Goal: Task Accomplishment & Management: Manage account settings

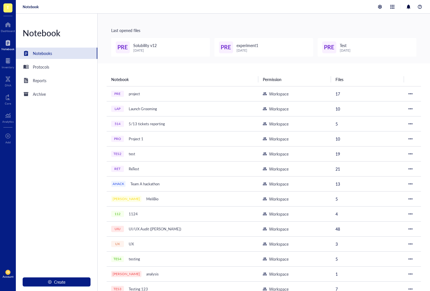
drag, startPoint x: 11, startPoint y: 273, endPoint x: 17, endPoint y: 274, distance: 6.3
click at [10, 273] on div "EB Account" at bounding box center [8, 274] width 16 height 16
click at [43, 254] on link "Account settings" at bounding box center [38, 253] width 33 height 10
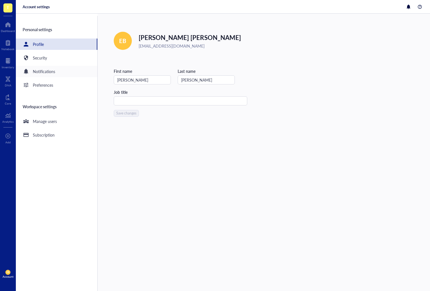
click at [55, 70] on div "Notifications" at bounding box center [56, 71] width 81 height 11
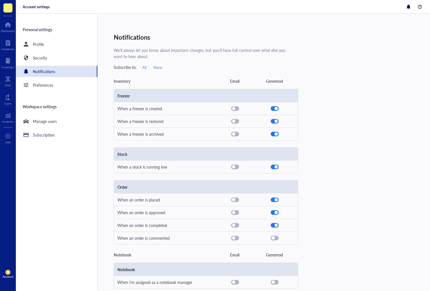
click at [54, 91] on div "Personal settings Profile Security Notifications Preferences Workspace settings…" at bounding box center [57, 153] width 82 height 275
click at [57, 86] on div "Preferences" at bounding box center [56, 84] width 81 height 11
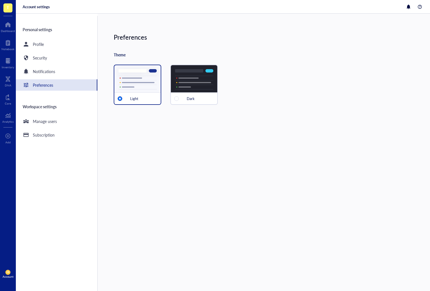
click at [186, 86] on div "Dark" at bounding box center [194, 85] width 48 height 40
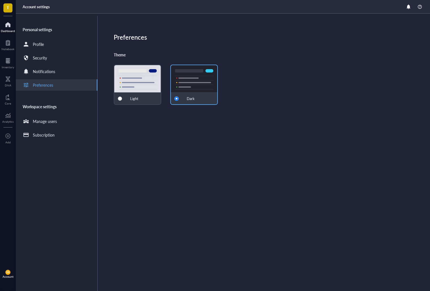
click at [10, 27] on div at bounding box center [8, 24] width 14 height 9
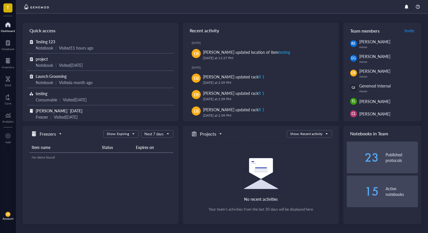
click at [11, 217] on div "Account" at bounding box center [8, 218] width 11 height 3
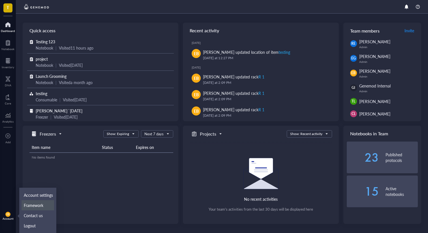
click at [48, 202] on link "Framework" at bounding box center [38, 205] width 33 height 10
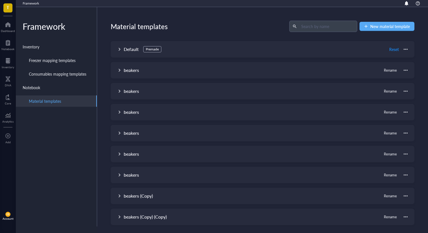
click at [9, 215] on span "EB" at bounding box center [8, 214] width 3 height 3
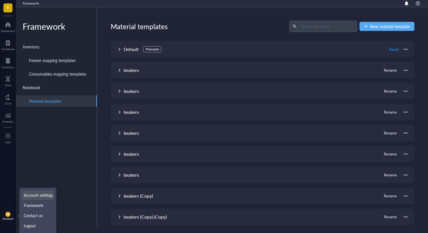
click at [33, 195] on link "Account settings" at bounding box center [38, 195] width 33 height 10
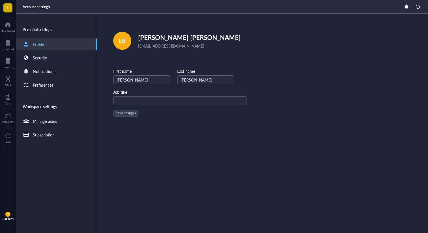
click at [57, 57] on div "Security" at bounding box center [56, 57] width 81 height 11
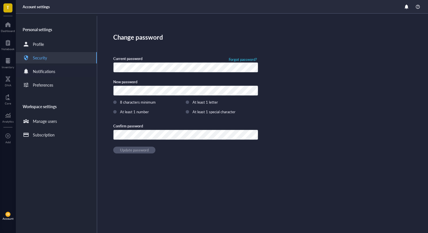
click at [63, 70] on div "Notifications" at bounding box center [56, 71] width 81 height 11
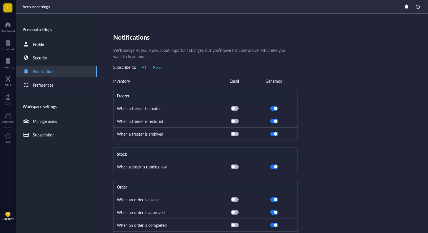
click at [42, 85] on div "Preferences" at bounding box center [43, 85] width 20 height 6
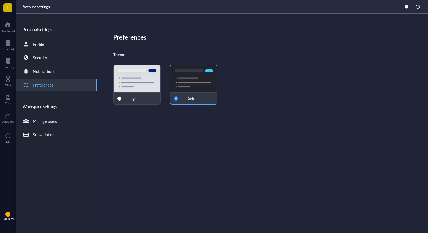
click at [44, 120] on div "Manage users" at bounding box center [45, 121] width 24 height 6
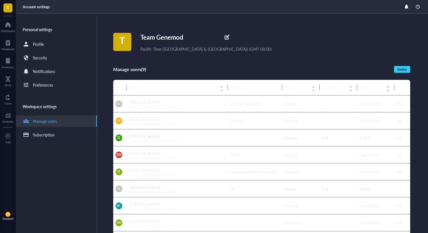
click at [60, 135] on div "Subscription" at bounding box center [56, 134] width 81 height 11
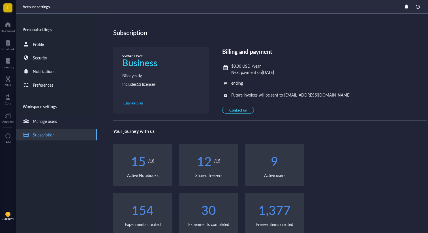
click at [31, 119] on div "Manage users" at bounding box center [40, 121] width 34 height 7
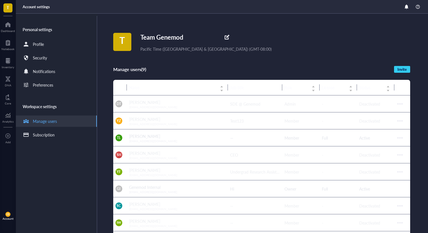
click at [300, 35] on div "T Team Genemod Pacific Time (US & Canada) (GMT-08:00)" at bounding box center [270, 42] width 315 height 20
click at [10, 27] on div at bounding box center [8, 24] width 14 height 9
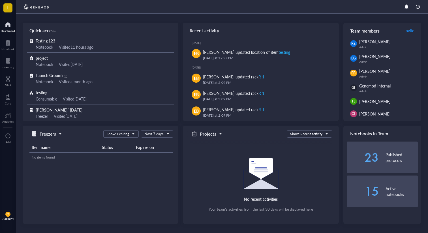
scroll to position [1, 0]
click at [130, 135] on span "Show: Expiring" at bounding box center [120, 133] width 27 height 5
click at [128, 162] on div "Show: Expiring" at bounding box center [123, 160] width 33 height 5
drag, startPoint x: 130, startPoint y: 128, endPoint x: 129, endPoint y: 132, distance: 3.4
click at [129, 129] on div "Freezers Show: Expiring Show: Recently added Show: Recent activity Show: Expiri…" at bounding box center [101, 146] width 156 height 41
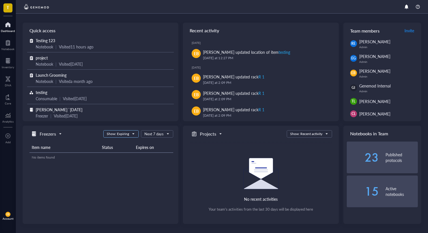
click at [130, 133] on span "Show: Expiring" at bounding box center [120, 133] width 27 height 5
click at [129, 151] on div "Show: Recent activity" at bounding box center [123, 151] width 33 height 5
click at [53, 133] on h5 "Freezers" at bounding box center [48, 133] width 16 height 7
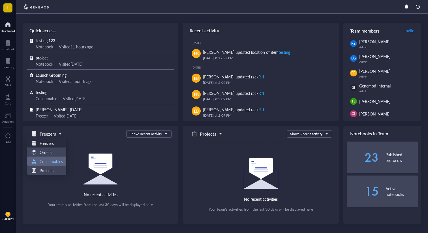
click at [53, 160] on h5 "Consumables" at bounding box center [51, 161] width 23 height 6
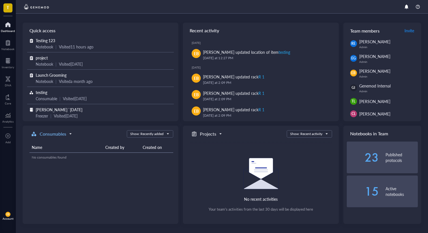
click at [59, 134] on h5 "Consumables" at bounding box center [53, 133] width 27 height 7
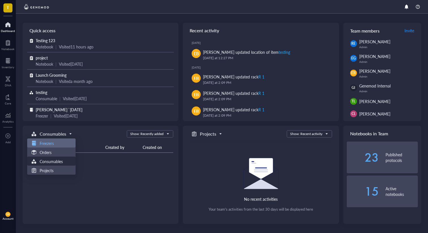
click at [58, 141] on div "Freezers" at bounding box center [52, 143] width 42 height 7
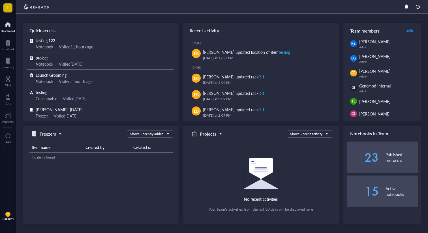
click at [58, 134] on span "Freezers" at bounding box center [46, 133] width 31 height 7
click at [53, 153] on div "Orders" at bounding box center [47, 152] width 32 height 7
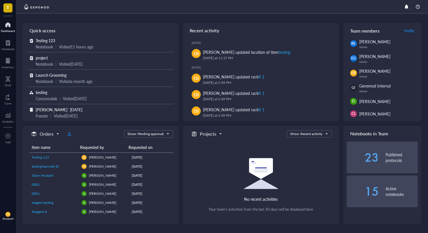
click at [53, 134] on span "Orders" at bounding box center [45, 133] width 28 height 7
click at [51, 171] on h5 "Projects" at bounding box center [47, 170] width 14 height 6
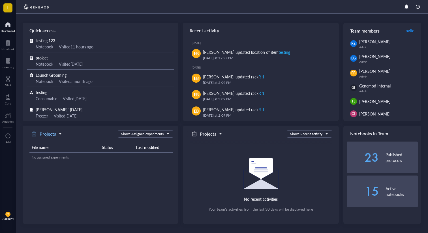
click at [45, 133] on h5 "Projects" at bounding box center [48, 133] width 16 height 7
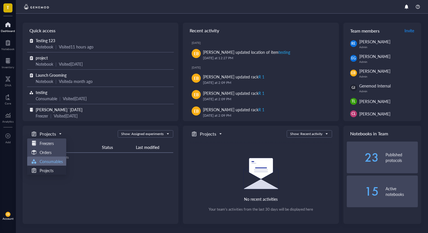
click at [49, 159] on h5 "Consumables" at bounding box center [51, 161] width 23 height 6
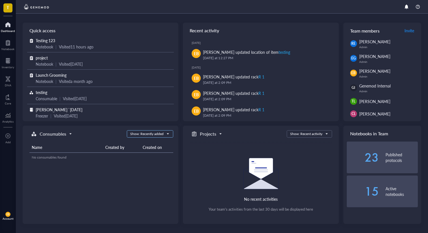
click at [162, 135] on div "Show: Recently added" at bounding box center [146, 133] width 33 height 5
click at [160, 141] on div "Show: Recently added" at bounding box center [149, 142] width 38 height 5
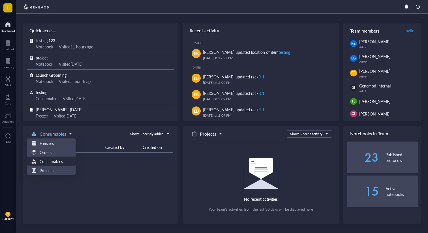
click at [59, 135] on h5 "Consumables" at bounding box center [53, 133] width 27 height 7
drag, startPoint x: 58, startPoint y: 153, endPoint x: 61, endPoint y: 149, distance: 4.5
click at [60, 149] on div "Orders" at bounding box center [52, 152] width 42 height 7
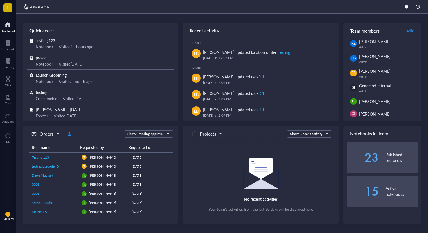
click at [59, 134] on span at bounding box center [45, 134] width 29 height 8
click at [55, 161] on h5 "Consumables" at bounding box center [51, 161] width 23 height 6
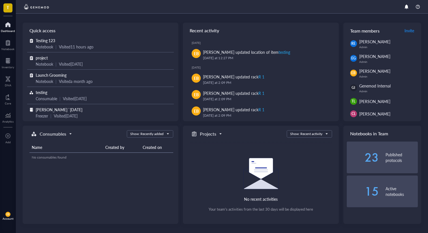
click at [52, 139] on div "Name Created by Created on No consumables found" at bounding box center [101, 150] width 144 height 24
click at [53, 135] on h5 "Consumables" at bounding box center [53, 133] width 27 height 7
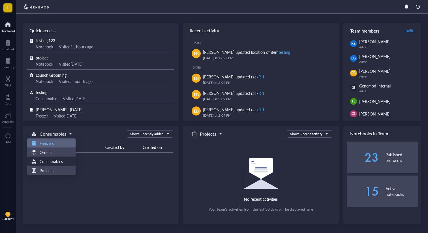
click at [58, 142] on div "Freezers" at bounding box center [52, 143] width 42 height 7
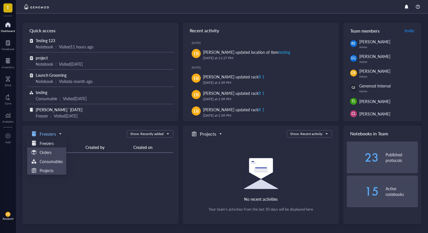
click at [55, 133] on h5 "Freezers" at bounding box center [48, 133] width 16 height 7
click at [51, 168] on h5 "Projects" at bounding box center [47, 170] width 14 height 6
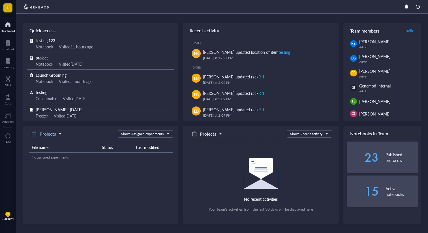
click at [49, 134] on h5 "Projects" at bounding box center [48, 133] width 16 height 7
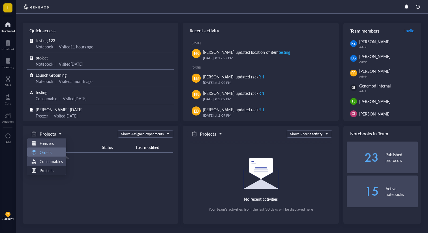
click at [54, 152] on div "Orders" at bounding box center [47, 152] width 32 height 7
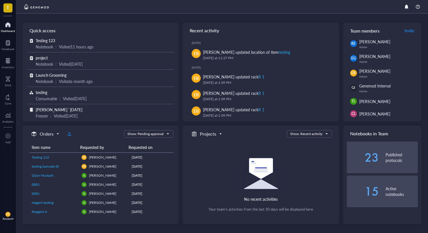
click at [20, 130] on div "Quick access Testing 123 Notebook | Visited 11 hours ago project Notebook | Vis…" at bounding box center [222, 123] width 412 height 219
click at [45, 134] on h5 "Orders" at bounding box center [47, 133] width 14 height 7
click at [48, 141] on h5 "Freezers" at bounding box center [47, 143] width 14 height 6
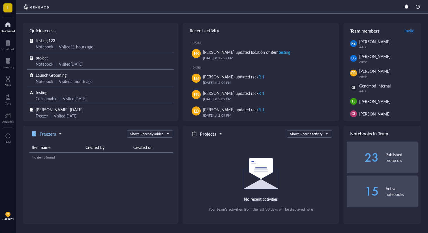
click at [54, 134] on h5 "Freezers" at bounding box center [48, 133] width 16 height 7
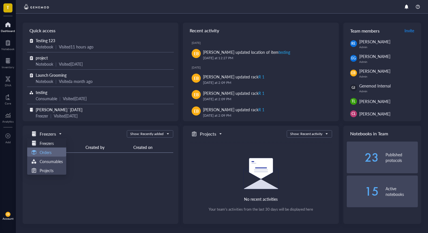
click at [58, 155] on div "Orders" at bounding box center [47, 152] width 32 height 7
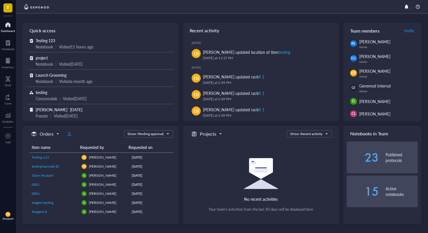
click at [56, 132] on span "Orders" at bounding box center [45, 133] width 28 height 7
click at [150, 133] on div "Show: Pending approval" at bounding box center [145, 133] width 36 height 5
click at [154, 152] on div "Show: Recent activity" at bounding box center [148, 151] width 41 height 5
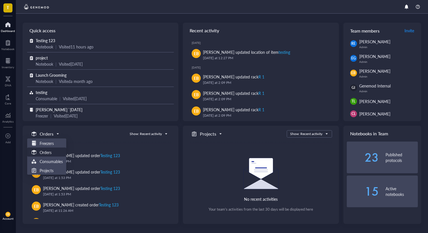
click at [59, 136] on span at bounding box center [45, 134] width 29 height 8
click at [57, 143] on div "Freezers" at bounding box center [47, 143] width 32 height 7
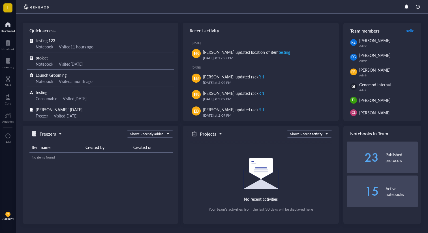
scroll to position [0, 0]
click at [312, 133] on div "Show: Recent activity" at bounding box center [306, 133] width 32 height 5
click at [315, 136] on input "search" at bounding box center [306, 134] width 33 height 8
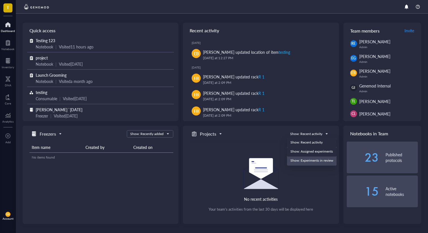
click at [315, 151] on div "Show: Assigned experiments" at bounding box center [311, 151] width 43 height 5
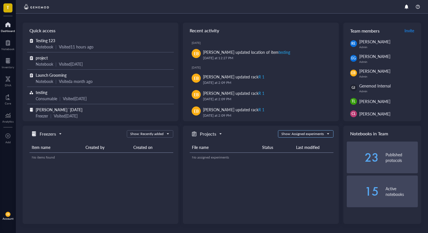
click at [316, 133] on div "Show: Assigned experiments" at bounding box center [302, 133] width 42 height 5
click at [313, 158] on div "Show: Experiments in review" at bounding box center [306, 160] width 48 height 5
click at [313, 135] on div "Show: Experiments in review" at bounding box center [302, 133] width 43 height 5
click at [312, 140] on div "Show: Recent activity" at bounding box center [305, 142] width 49 height 5
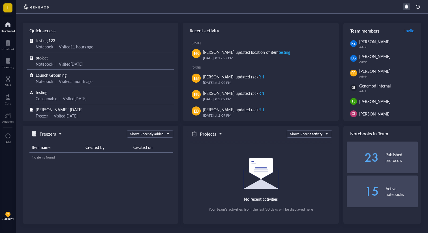
click at [406, 8] on div at bounding box center [406, 6] width 7 height 7
click at [416, 7] on div at bounding box center [417, 6] width 7 height 7
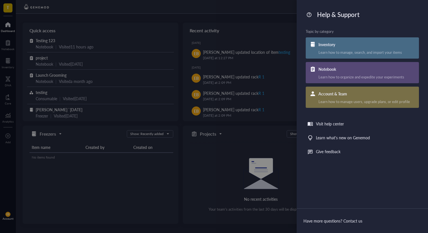
click at [221, 171] on div at bounding box center [214, 116] width 428 height 233
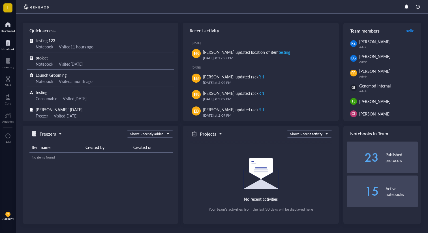
click at [12, 46] on div at bounding box center [7, 42] width 13 height 9
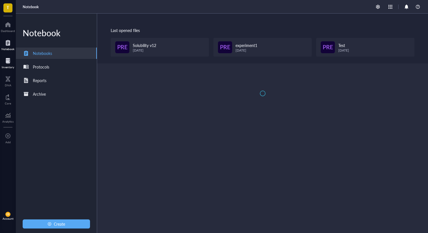
click at [4, 63] on div at bounding box center [8, 60] width 12 height 9
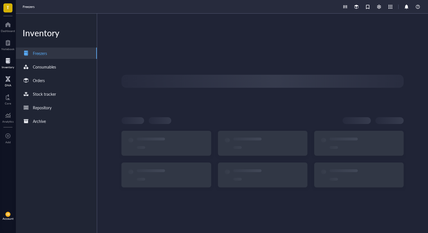
click at [6, 81] on div at bounding box center [8, 78] width 7 height 9
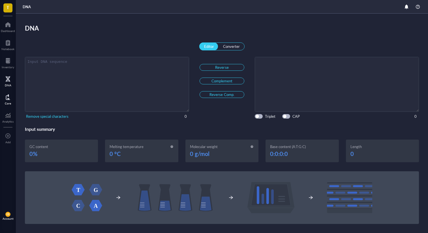
click at [4, 100] on div "Core" at bounding box center [8, 99] width 16 height 16
click at [11, 113] on div at bounding box center [7, 115] width 11 height 9
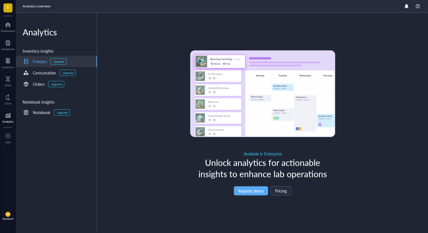
click at [62, 62] on div "Upgrade" at bounding box center [58, 61] width 11 height 3
click at [276, 188] on span "Pricing" at bounding box center [281, 190] width 12 height 5
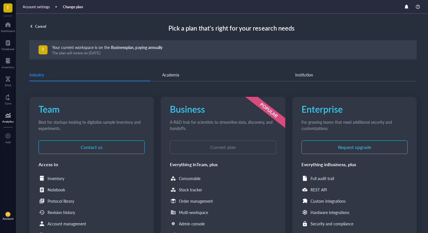
click at [10, 116] on div at bounding box center [7, 115] width 11 height 9
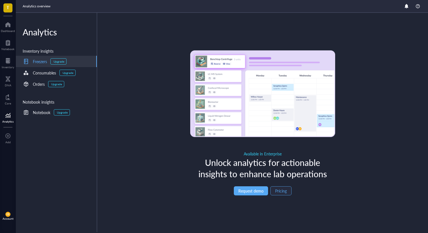
click at [285, 193] on span "Pricing" at bounding box center [281, 190] width 12 height 5
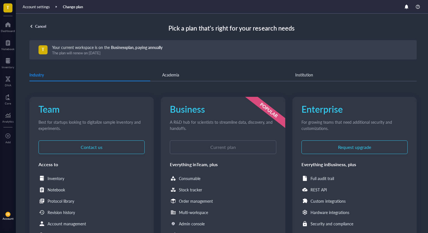
click at [173, 74] on div "Academia" at bounding box center [170, 75] width 17 height 6
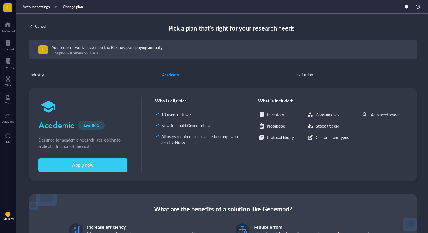
click at [42, 76] on div at bounding box center [48, 106] width 73 height 73
click at [5, 215] on div "EB Account" at bounding box center [8, 216] width 16 height 16
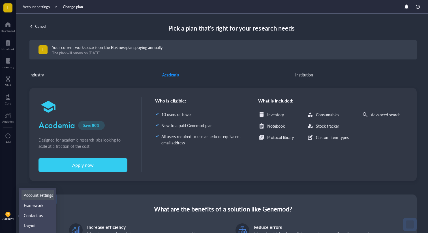
click at [43, 195] on link "Account settings" at bounding box center [38, 195] width 33 height 10
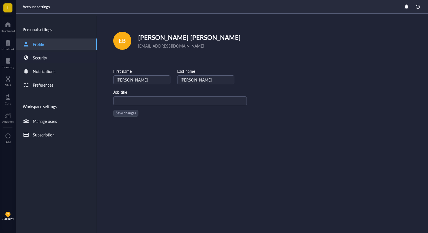
click at [44, 56] on div "Security" at bounding box center [40, 58] width 14 height 6
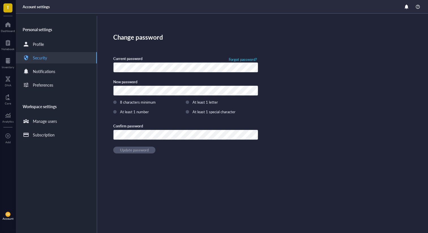
click at [6, 218] on div "Account" at bounding box center [8, 218] width 11 height 3
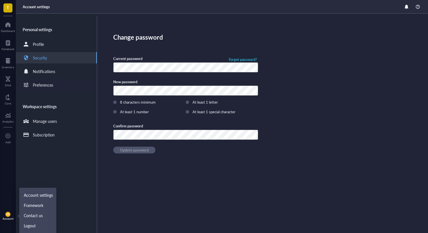
click at [55, 84] on div "Preferences" at bounding box center [56, 84] width 81 height 11
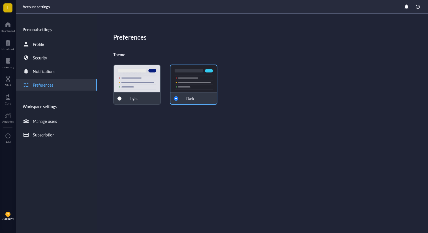
click at [143, 91] on div "Light" at bounding box center [137, 85] width 48 height 40
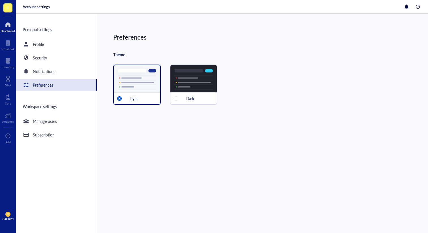
click at [13, 31] on div "Dashboard" at bounding box center [8, 30] width 14 height 3
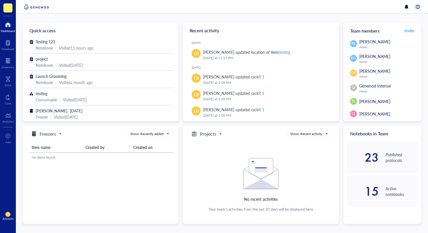
click at [415, 5] on div at bounding box center [417, 6] width 7 height 7
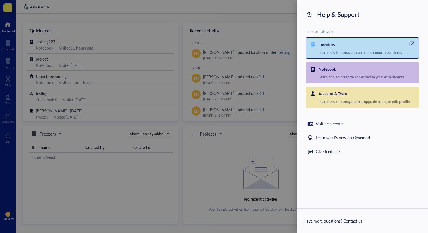
click at [317, 44] on div "Inventory Learn how to manage, search, and import your items" at bounding box center [362, 47] width 113 height 21
click at [325, 122] on div "Visit help center" at bounding box center [330, 124] width 28 height 7
click at [351, 139] on div "Learn what's new on Genemod" at bounding box center [343, 137] width 54 height 7
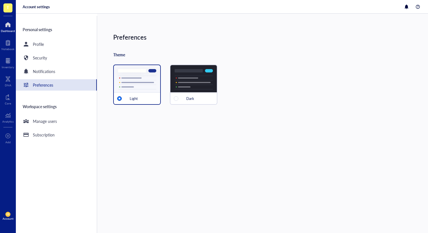
click at [9, 28] on div at bounding box center [8, 24] width 14 height 9
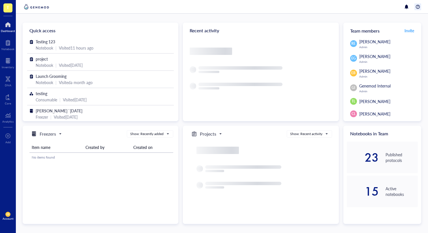
click at [416, 9] on div at bounding box center [417, 6] width 7 height 7
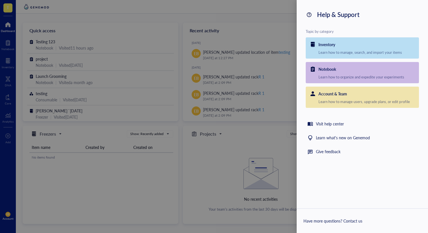
click at [59, 81] on div at bounding box center [214, 116] width 428 height 233
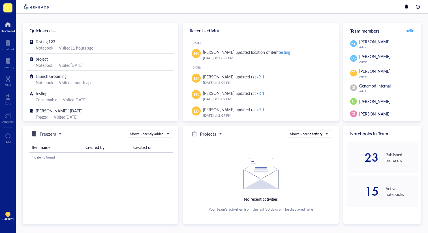
click at [5, 218] on div "Account" at bounding box center [8, 218] width 11 height 3
click at [39, 195] on link "Account settings" at bounding box center [38, 195] width 33 height 10
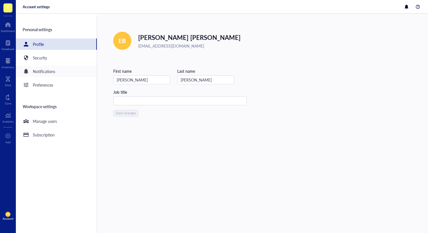
click at [53, 70] on div "Notifications" at bounding box center [44, 71] width 22 height 6
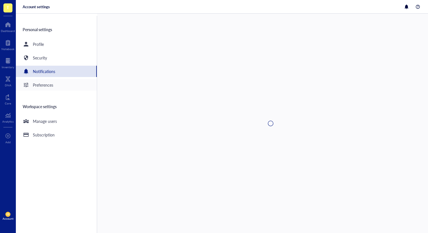
click at [53, 82] on div "Preferences" at bounding box center [43, 85] width 20 height 6
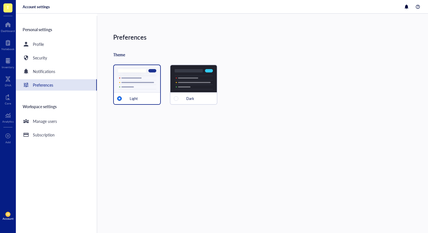
click at [185, 87] on div "Dark" at bounding box center [194, 85] width 48 height 40
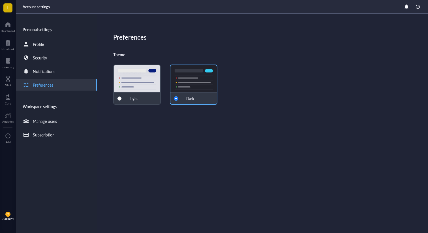
click at [7, 214] on span "EB" at bounding box center [8, 214] width 3 height 3
click at [51, 31] on div "Personal settings" at bounding box center [56, 30] width 81 height 14
click at [47, 46] on div "Profile" at bounding box center [56, 43] width 81 height 11
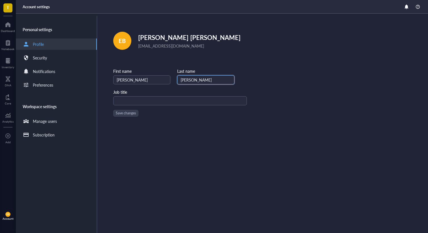
click at [179, 81] on input "Blakeman" at bounding box center [205, 79] width 57 height 9
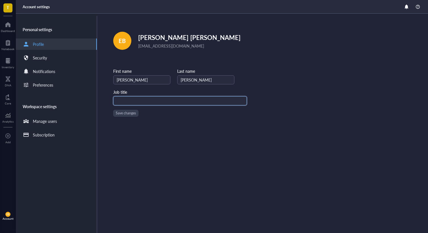
click at [165, 105] on div "First name Emily Last name Blakeman Job title Save changes" at bounding box center [180, 92] width 134 height 49
click at [29, 58] on div at bounding box center [26, 57] width 9 height 9
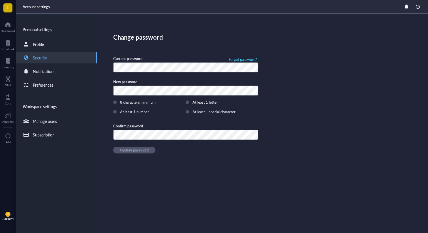
click at [138, 84] on div "New password" at bounding box center [185, 87] width 145 height 16
click at [50, 72] on div "Notifications" at bounding box center [44, 71] width 22 height 6
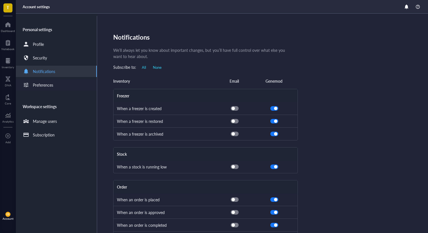
click at [48, 83] on div "Preferences" at bounding box center [43, 85] width 20 height 6
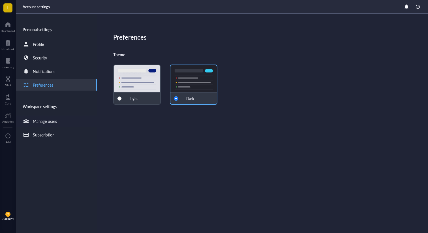
click at [55, 119] on div "Manage users" at bounding box center [45, 121] width 24 height 6
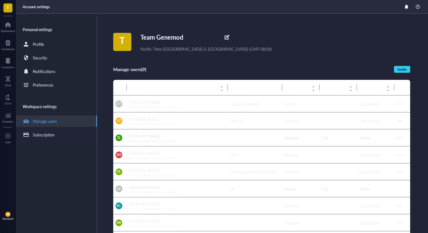
click at [61, 137] on div "Subscription" at bounding box center [56, 134] width 81 height 11
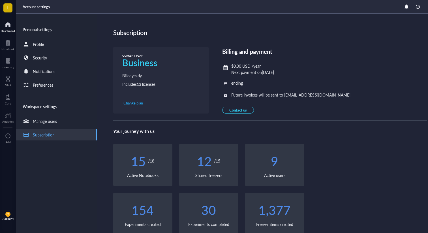
drag, startPoint x: 57, startPoint y: 122, endPoint x: 10, endPoint y: 30, distance: 103.5
click at [57, 123] on div "Manage users" at bounding box center [45, 121] width 24 height 6
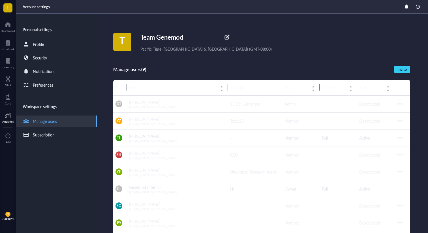
click at [5, 114] on div at bounding box center [7, 115] width 11 height 9
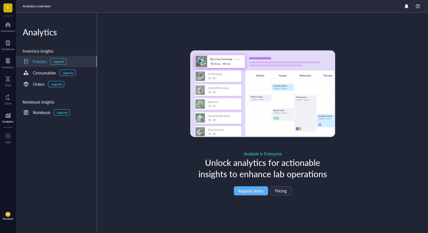
click at [50, 68] on div "Consumables Upgrade" at bounding box center [56, 72] width 81 height 11
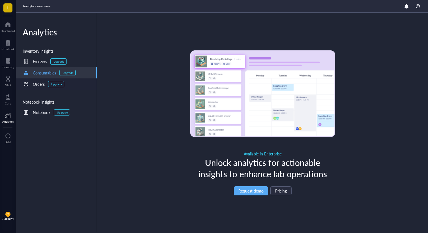
click at [44, 82] on div "Orders" at bounding box center [39, 84] width 12 height 6
click at [36, 117] on div "Notebook Upgrade" at bounding box center [56, 112] width 81 height 11
click at [36, 87] on div "Orders" at bounding box center [39, 84] width 12 height 6
click at [35, 71] on div "Consumables" at bounding box center [44, 73] width 23 height 6
click at [34, 64] on div "Freezers" at bounding box center [40, 61] width 14 height 6
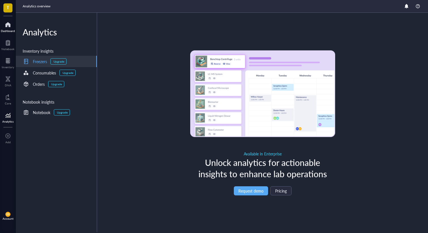
click at [7, 27] on div at bounding box center [8, 24] width 14 height 9
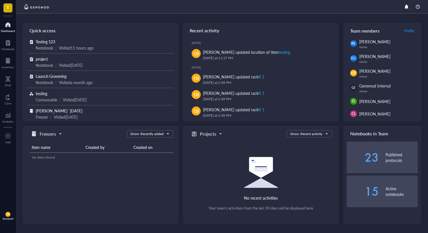
scroll to position [2, 0]
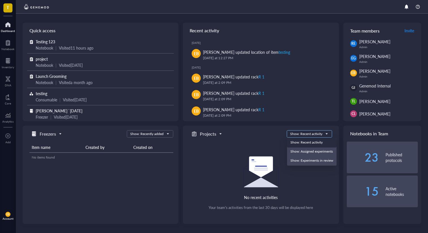
click at [301, 137] on input "search" at bounding box center [306, 134] width 33 height 8
click at [306, 144] on div "Show: Recent activity" at bounding box center [311, 142] width 43 height 5
click at [307, 135] on div "Show: Recent activity" at bounding box center [306, 133] width 32 height 5
click at [307, 151] on div "Show: Assigned experiments" at bounding box center [311, 151] width 43 height 5
click at [310, 131] on div "Show: Recent activity" at bounding box center [306, 133] width 32 height 5
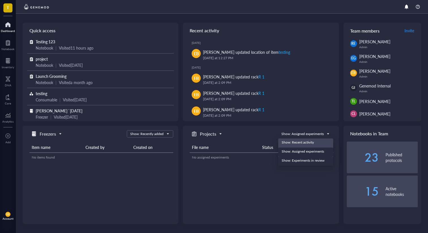
click at [265, 134] on div "Projects Show: Assigned experiments Show: Recent activity Show: Assigned experi…" at bounding box center [260, 133] width 146 height 7
click at [297, 135] on div "Show: Assigned experiments" at bounding box center [302, 133] width 42 height 5
click at [300, 161] on div "Show: Experiments in review" at bounding box center [306, 160] width 48 height 5
click at [216, 133] on h5 "Projects" at bounding box center [208, 133] width 16 height 7
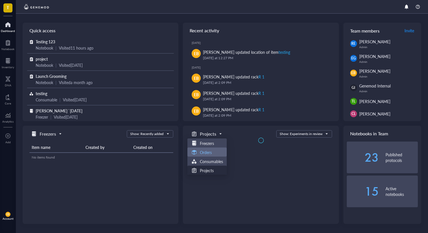
click at [213, 152] on div "Orders" at bounding box center [207, 152] width 32 height 7
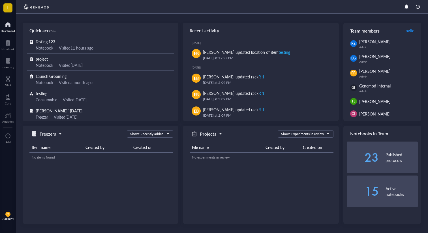
click at [217, 135] on span "Projects" at bounding box center [206, 133] width 31 height 7
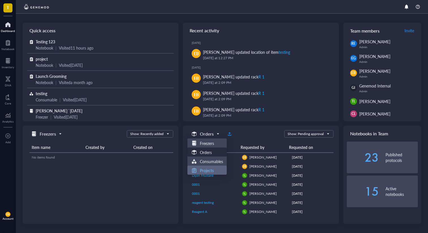
click at [208, 169] on h5 "Projects" at bounding box center [207, 170] width 14 height 6
click at [217, 138] on span at bounding box center [205, 134] width 29 height 8
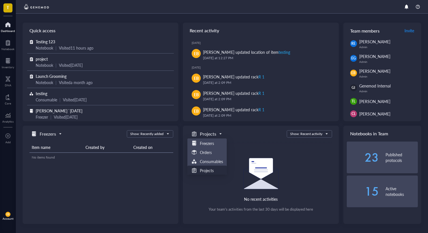
click at [212, 157] on div "Consumables" at bounding box center [206, 160] width 39 height 9
click at [248, 132] on div "projects Projects Freezers Orders Consumables Projects Show: Recent activity Sh…" at bounding box center [259, 133] width 144 height 7
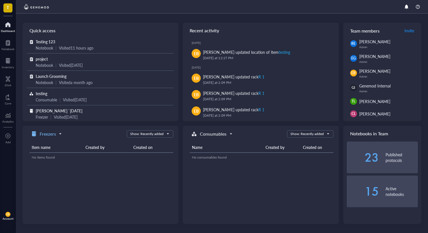
click at [40, 135] on h5 "Freezers" at bounding box center [48, 133] width 16 height 7
click at [10, 133] on div at bounding box center [8, 135] width 6 height 9
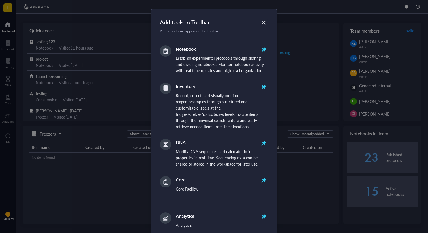
scroll to position [0, 0]
click at [265, 19] on div "Close" at bounding box center [263, 22] width 9 height 9
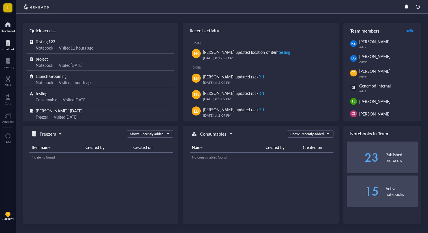
click at [7, 42] on div at bounding box center [7, 42] width 13 height 9
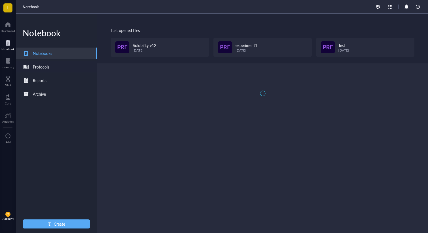
click at [37, 66] on div "Protocols" at bounding box center [41, 67] width 16 height 6
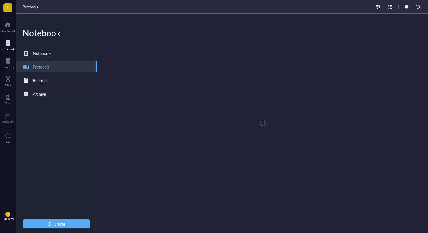
click at [48, 85] on div "Reports" at bounding box center [56, 80] width 81 height 11
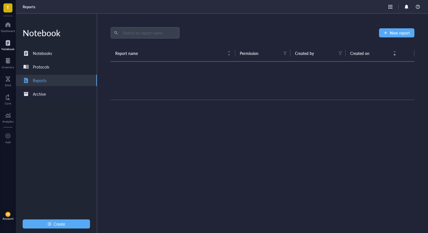
click at [53, 91] on div "Archive" at bounding box center [56, 93] width 81 height 11
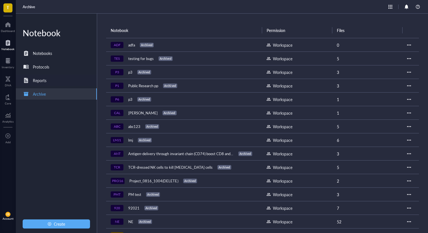
click at [50, 82] on div "Reports" at bounding box center [56, 80] width 81 height 11
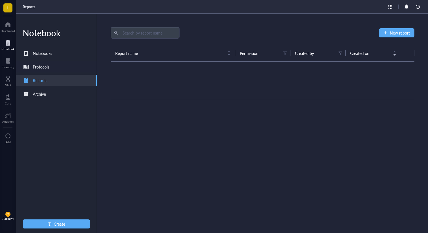
click at [52, 71] on div "Protocols" at bounding box center [56, 66] width 81 height 11
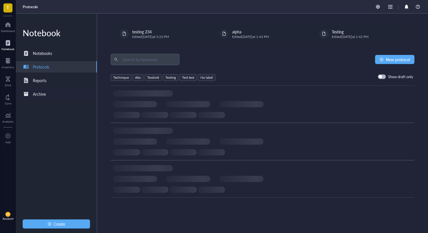
click at [48, 94] on div "Archive" at bounding box center [56, 93] width 81 height 11
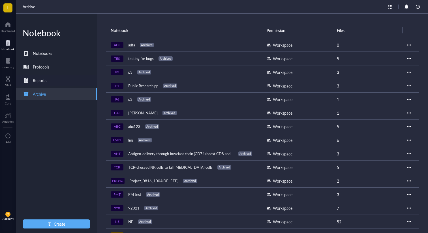
click at [52, 79] on div "Reports" at bounding box center [56, 80] width 81 height 11
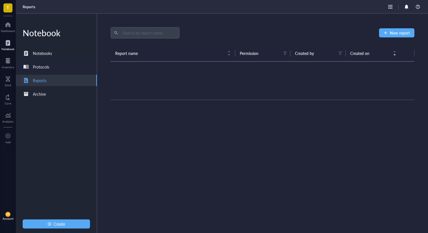
click at [52, 62] on div "Protocols" at bounding box center [56, 66] width 81 height 11
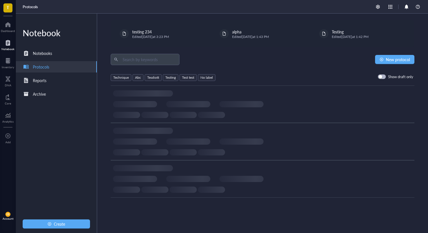
click at [55, 45] on div "Notebook Notebooks Protocols Reports Archive Create" at bounding box center [56, 123] width 81 height 219
click at [10, 22] on div at bounding box center [8, 24] width 14 height 9
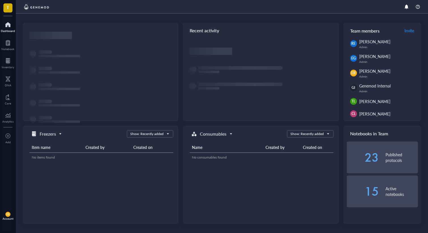
click at [6, 220] on div "Account" at bounding box center [8, 218] width 11 height 3
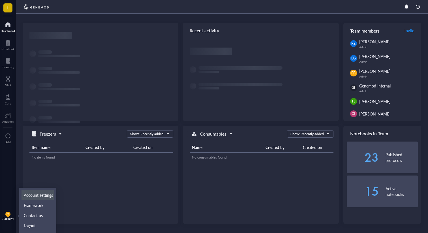
click at [45, 193] on link "Account settings" at bounding box center [38, 195] width 33 height 10
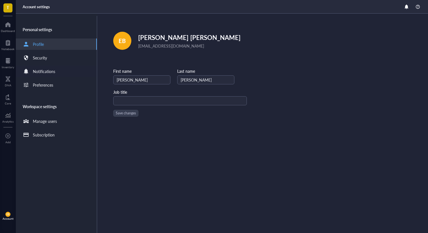
click at [43, 66] on div "Notifications" at bounding box center [56, 71] width 81 height 11
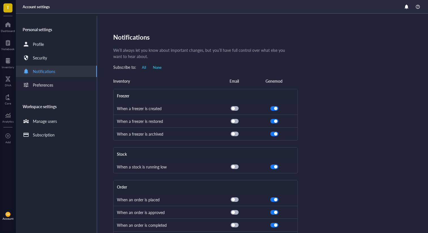
click at [48, 83] on div "Preferences" at bounding box center [43, 85] width 20 height 6
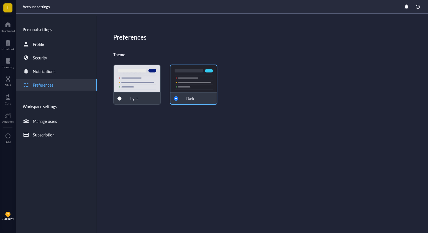
click at [150, 86] on div "Light" at bounding box center [137, 85] width 48 height 40
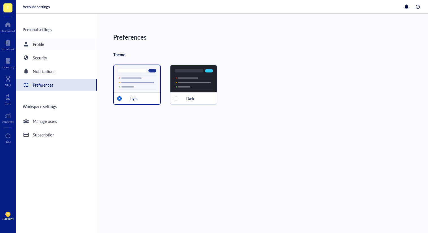
click at [30, 44] on div at bounding box center [26, 44] width 9 height 9
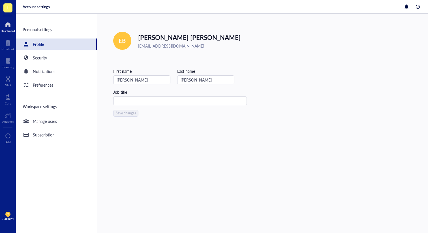
click at [0, 25] on div "Dashboard" at bounding box center [8, 26] width 16 height 16
click at [11, 46] on div at bounding box center [7, 42] width 13 height 9
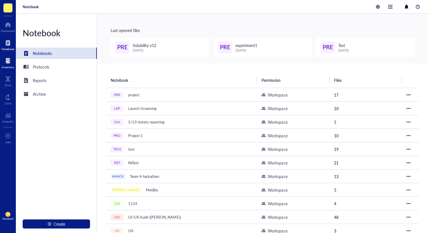
click at [11, 59] on div at bounding box center [8, 60] width 12 height 9
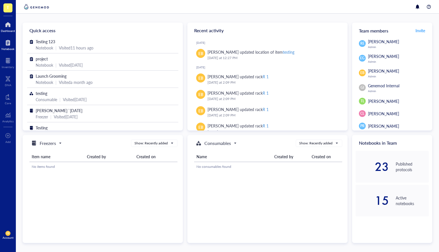
click at [5, 47] on div "Notebook" at bounding box center [7, 48] width 13 height 3
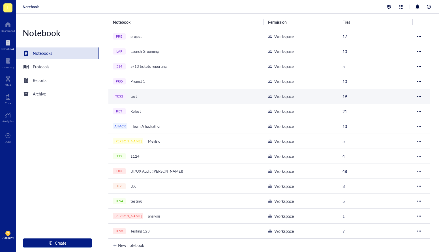
scroll to position [58, 0]
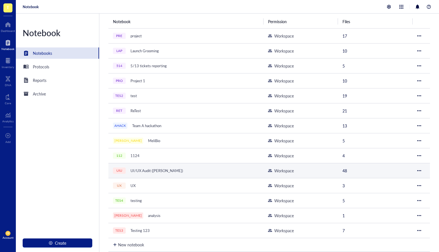
click at [152, 136] on div "UI/UX Audit ([PERSON_NAME])" at bounding box center [156, 171] width 57 height 8
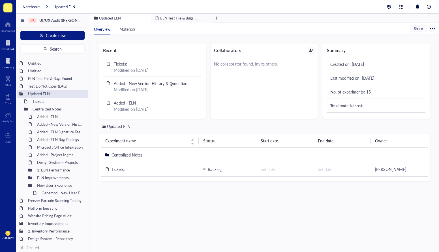
click at [10, 65] on div "Inventory" at bounding box center [8, 66] width 12 height 3
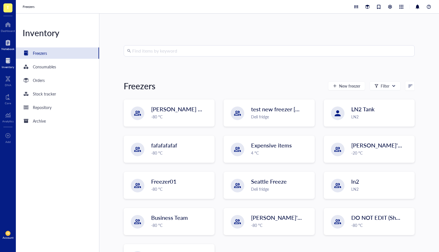
click at [12, 42] on div at bounding box center [7, 42] width 13 height 9
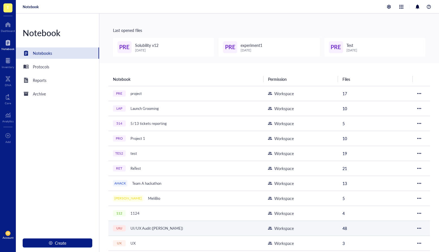
click at [162, 136] on div "UI/UX Audit ([PERSON_NAME])" at bounding box center [156, 229] width 57 height 8
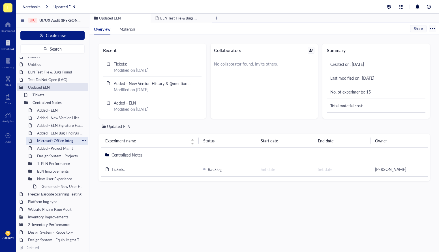
scroll to position [16, 0]
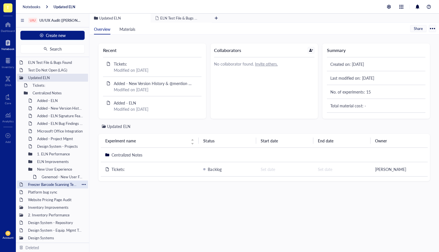
click at [45, 136] on div "Freezer Barcode Scanning Testing" at bounding box center [52, 185] width 54 height 8
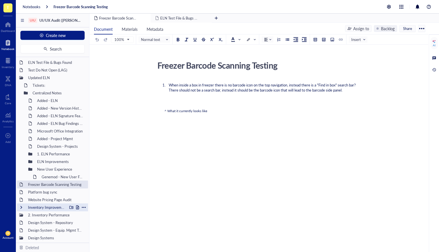
click at [48, 136] on div "Inventory Improvements" at bounding box center [46, 208] width 42 height 8
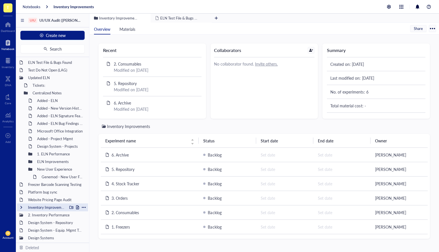
click at [22, 136] on div at bounding box center [21, 208] width 4 height 4
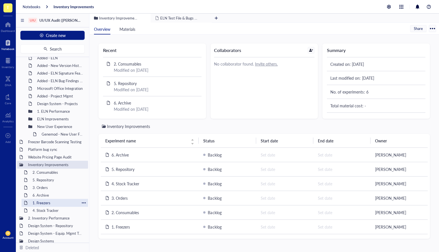
scroll to position [62, 0]
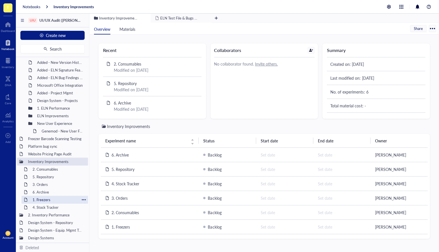
click at [51, 136] on div "1. Freezers" at bounding box center [55, 200] width 50 height 8
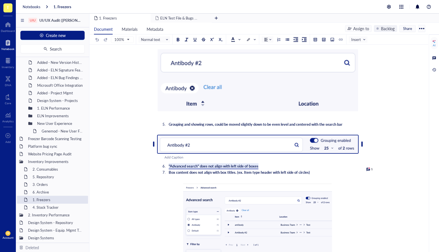
scroll to position [416, 0]
